Goal: Check status: Check status

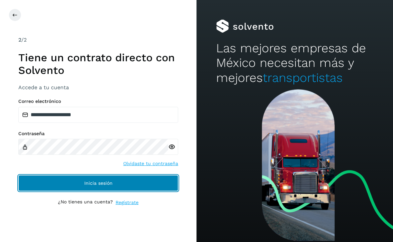
click at [142, 180] on button "Inicia sesión" at bounding box center [98, 183] width 160 height 16
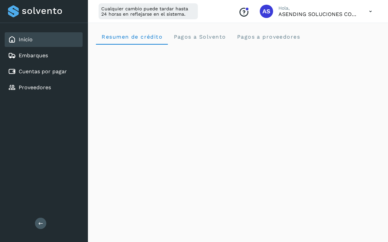
click at [331, 14] on p "ASENDING SOLUCIONES COMERCIALES SAS DE CV" at bounding box center [318, 14] width 80 height 6
click at [372, 9] on icon at bounding box center [371, 12] width 14 height 14
click at [330, 31] on div "Documentación" at bounding box center [337, 30] width 79 height 13
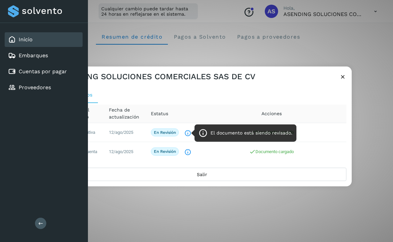
click at [187, 134] on icon "El documento está siendo revisado." at bounding box center [187, 133] width 7 height 7
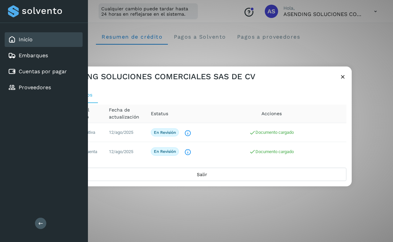
click at [185, 131] on icon "El documento está siendo revisado." at bounding box center [187, 133] width 7 height 7
click at [41, 224] on icon at bounding box center [40, 223] width 5 height 5
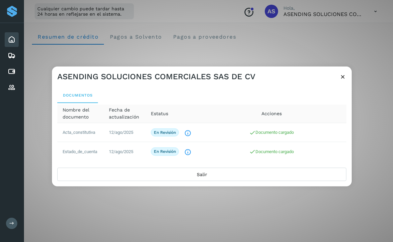
click at [341, 76] on icon at bounding box center [342, 76] width 7 height 7
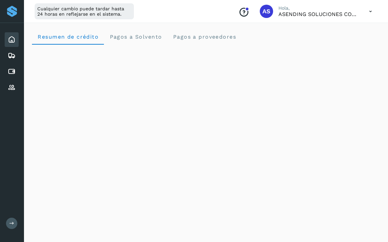
click at [369, 9] on icon at bounding box center [371, 12] width 14 height 14
click at [335, 43] on div "Cerrar sesión" at bounding box center [337, 43] width 79 height 13
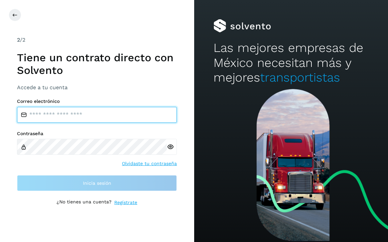
type input "**********"
